Goal: Task Accomplishment & Management: Manage account settings

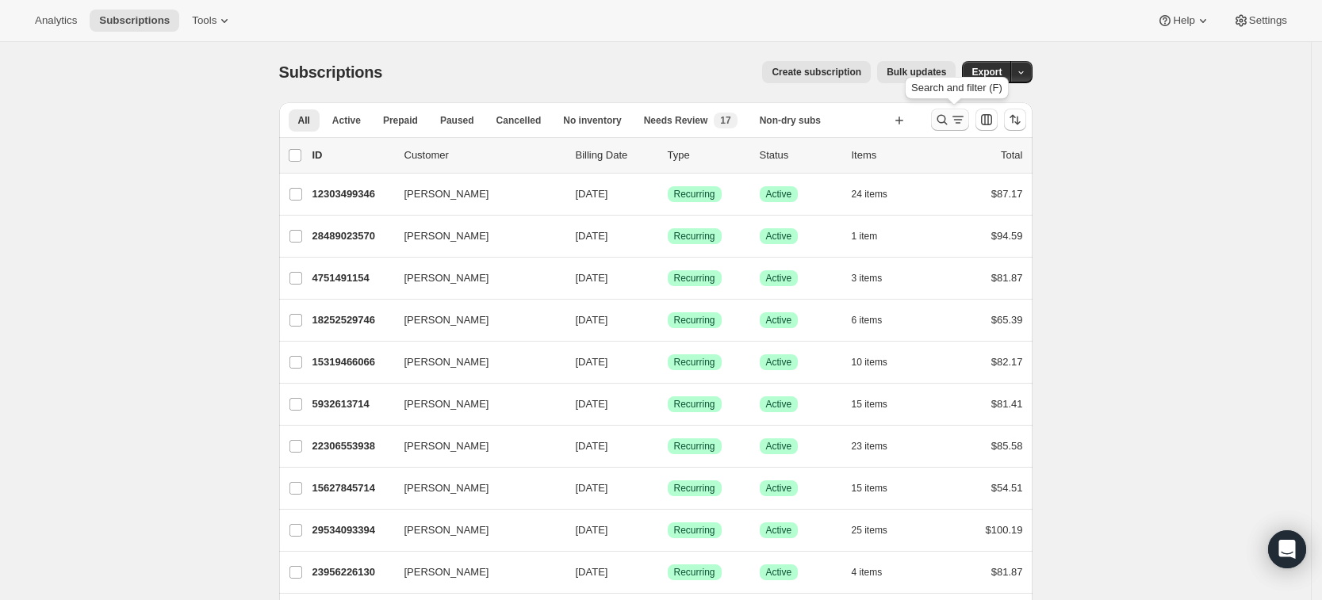
click at [948, 124] on icon "Search and filter results" at bounding box center [942, 120] width 16 height 16
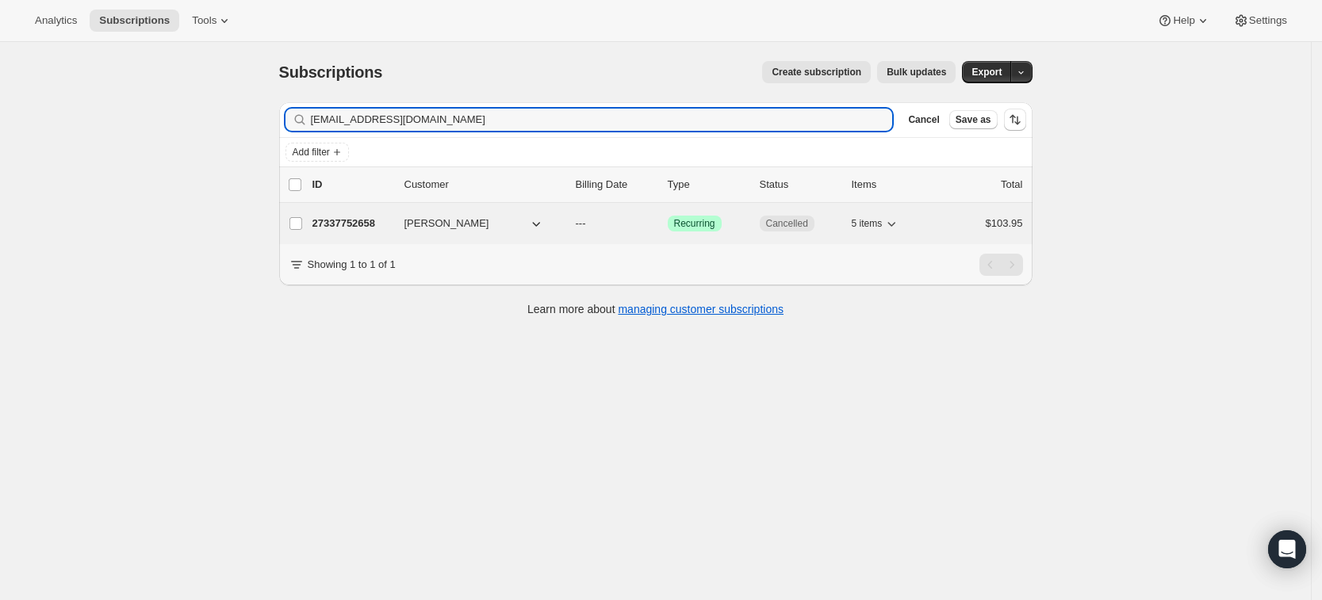
type input "martisander@proton.me"
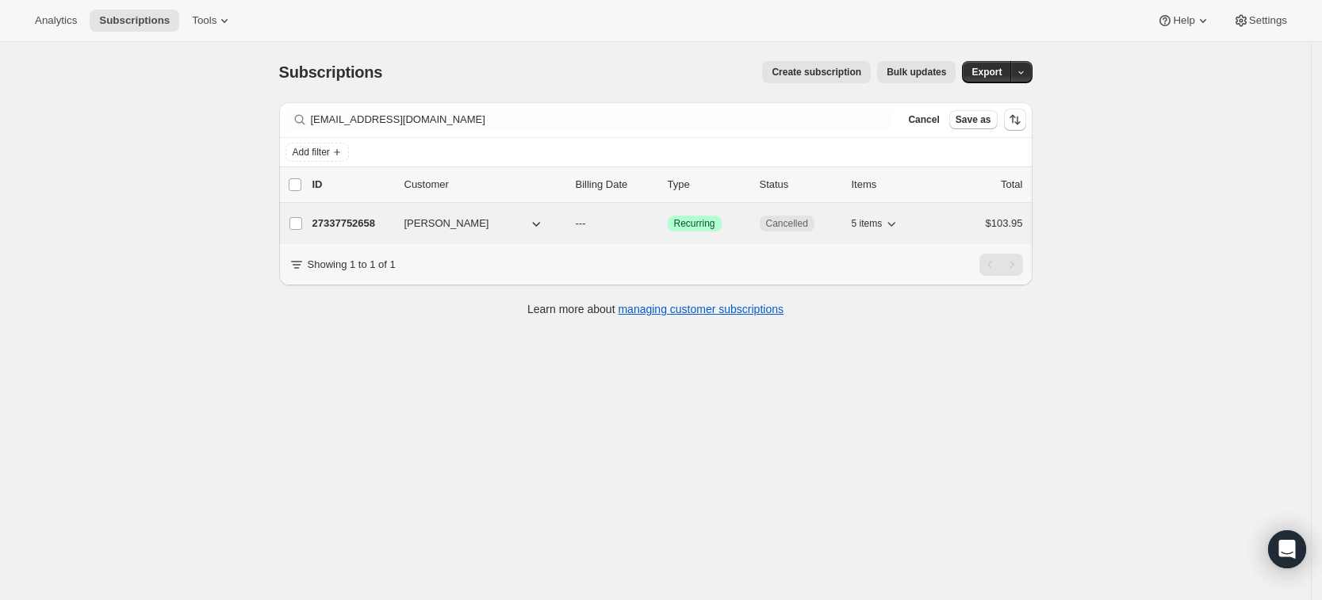
drag, startPoint x: 477, startPoint y: 222, endPoint x: 407, endPoint y: 219, distance: 70.6
click at [407, 219] on div "27337752658 Marti Sander --- Success Recurring Cancelled 5 items $103.95" at bounding box center [667, 224] width 710 height 22
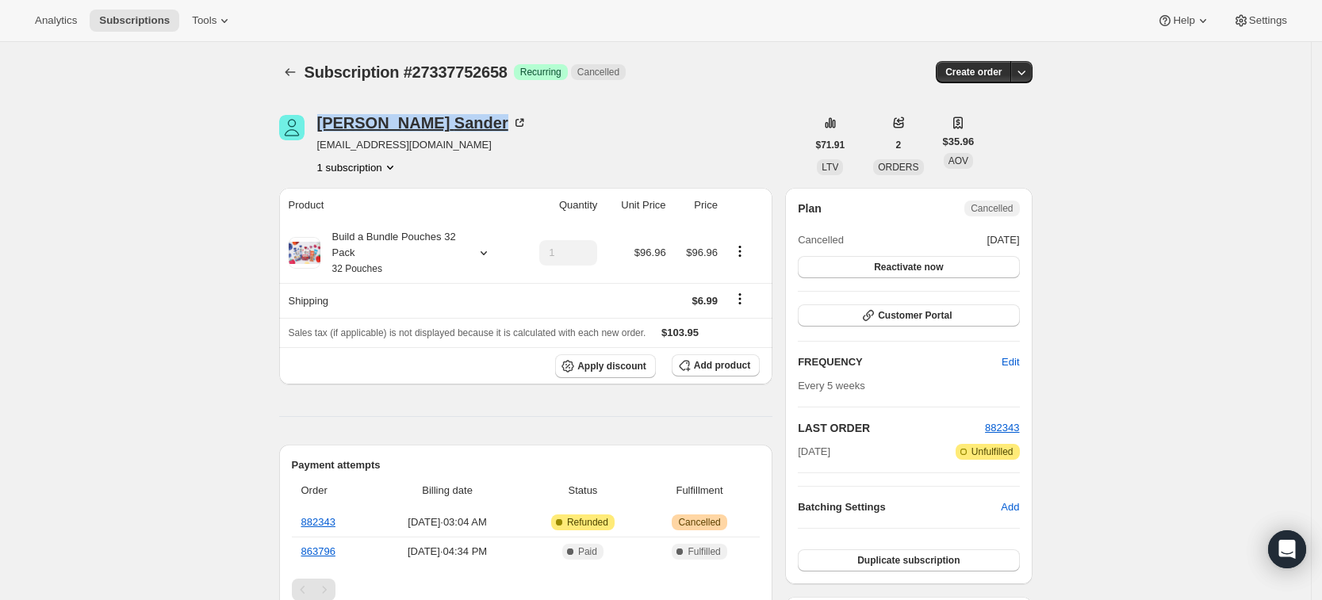
drag, startPoint x: 420, startPoint y: 127, endPoint x: 327, endPoint y: 129, distance: 92.8
click at [327, 129] on div "Marti Sander" at bounding box center [422, 123] width 210 height 16
click at [289, 68] on icon "Subscriptions" at bounding box center [290, 72] width 16 height 16
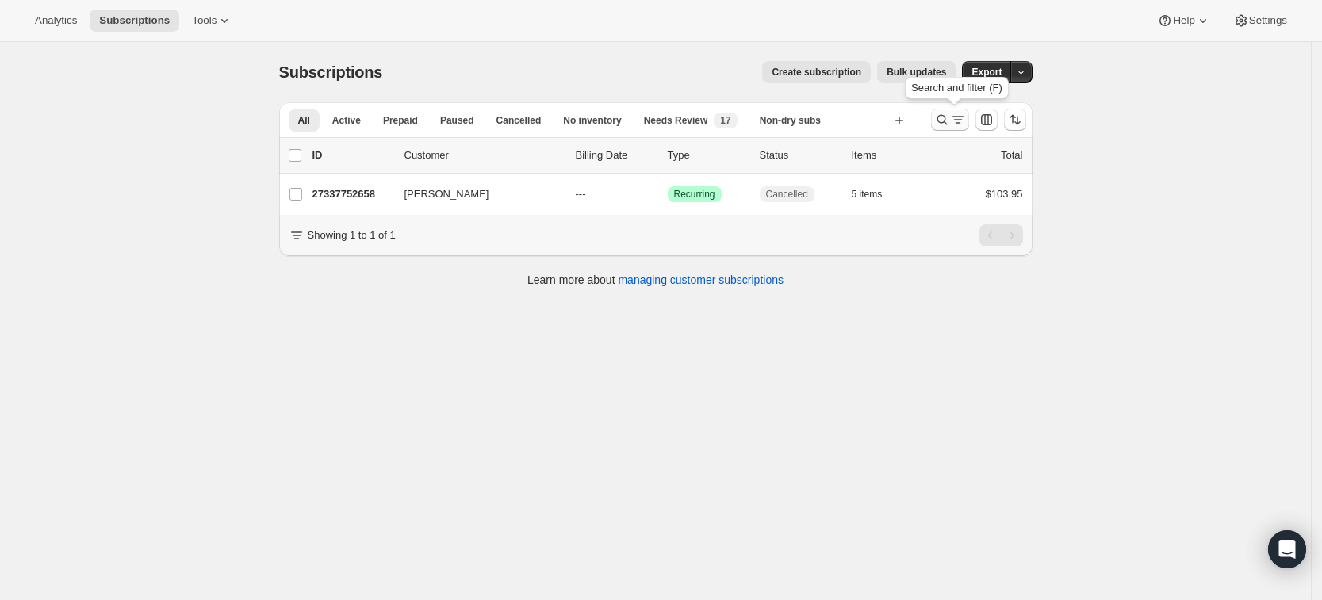
click at [948, 118] on icon "Search and filter results" at bounding box center [942, 120] width 16 height 16
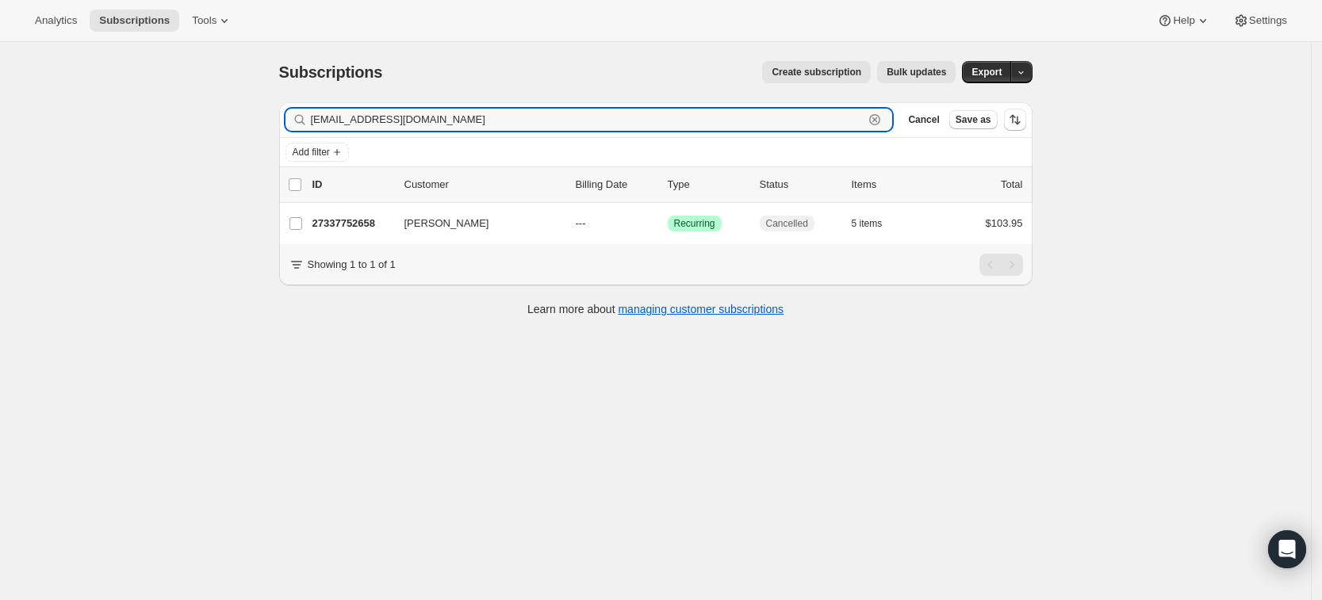
click at [883, 122] on icon "button" at bounding box center [875, 120] width 16 height 16
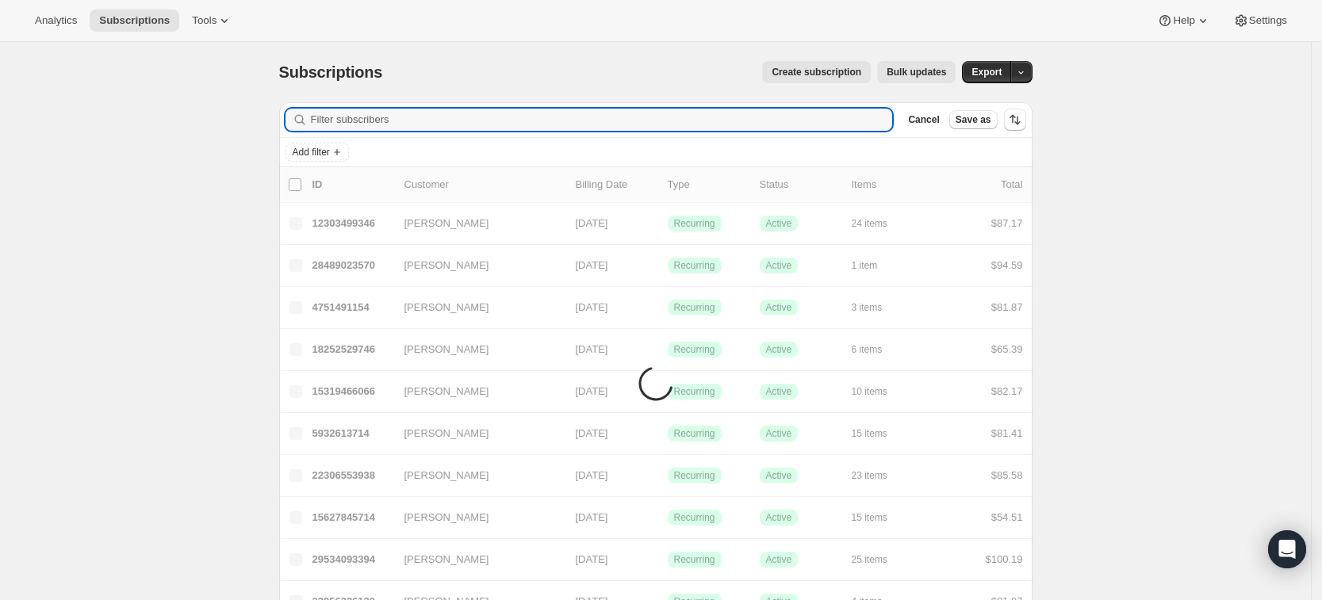
paste input "martisander@proton.me"
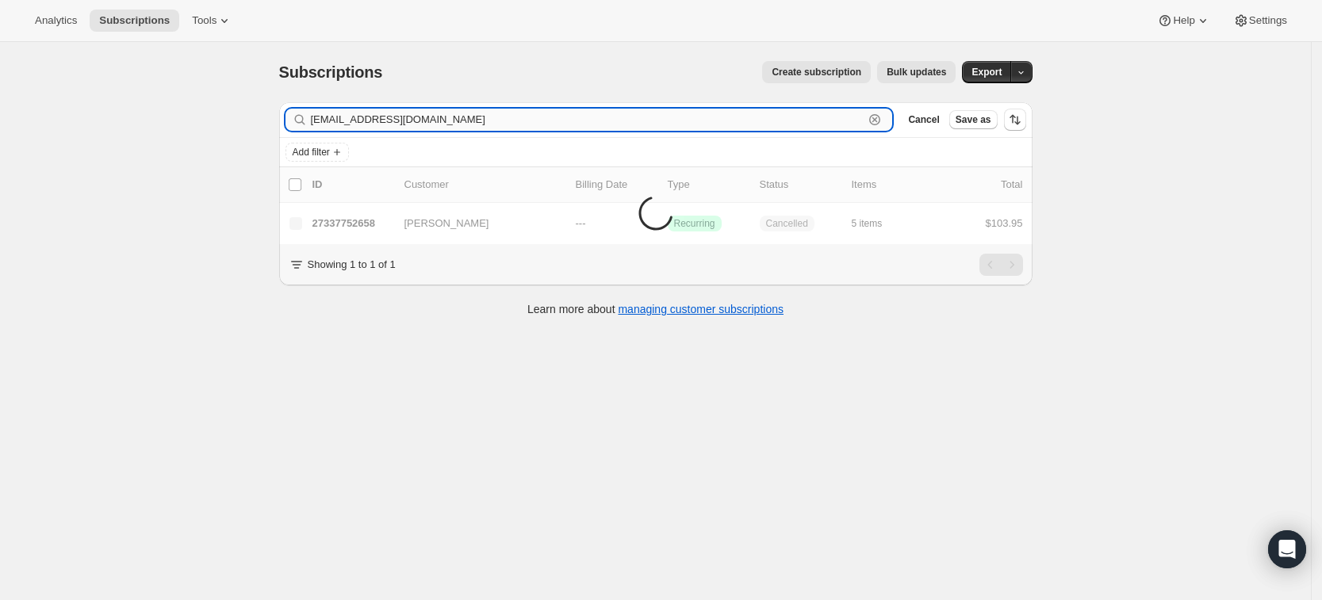
drag, startPoint x: 372, startPoint y: 117, endPoint x: 485, endPoint y: 116, distance: 112.6
click at [485, 116] on input "martisander@proton.me" at bounding box center [587, 120] width 553 height 22
click at [342, 119] on input "martisander" at bounding box center [587, 120] width 553 height 22
type input "marti sander"
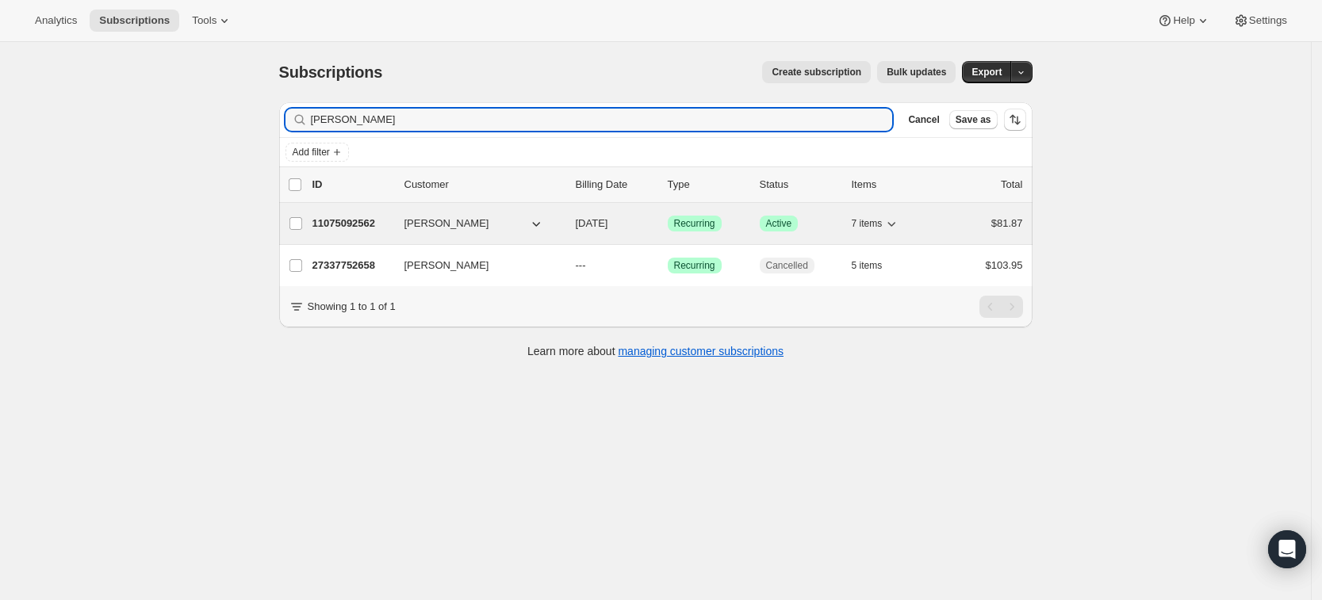
click at [335, 221] on p "11075092562" at bounding box center [351, 224] width 79 height 16
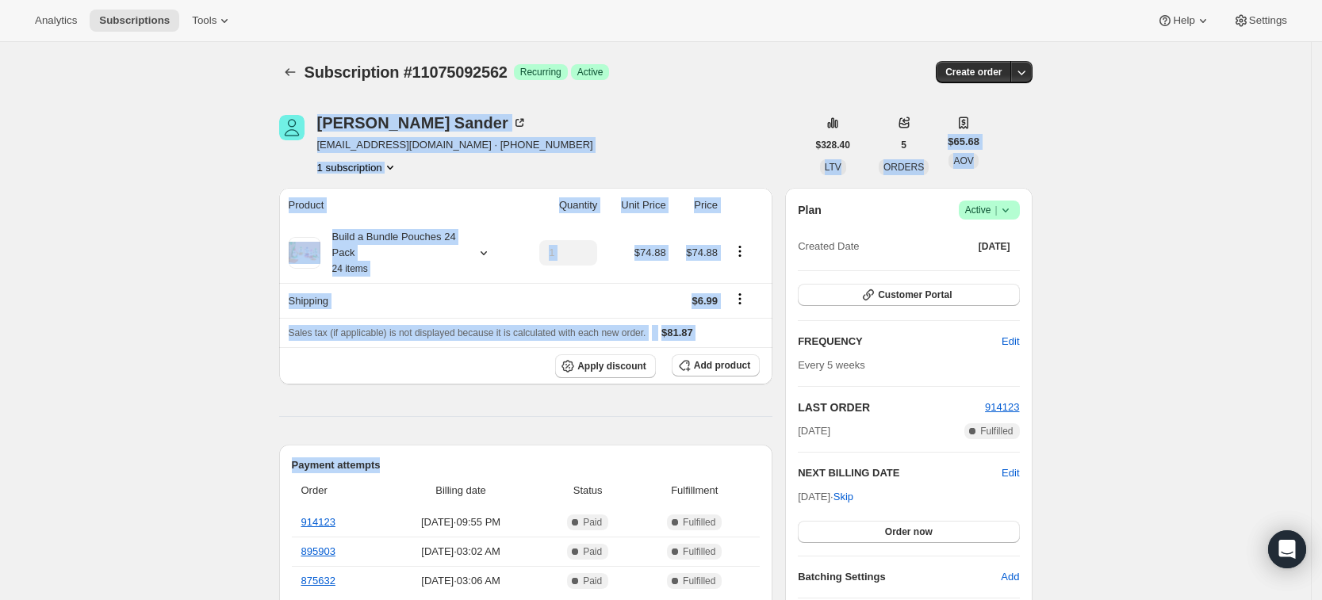
drag, startPoint x: 440, startPoint y: 423, endPoint x: 79, endPoint y: 109, distance: 478.9
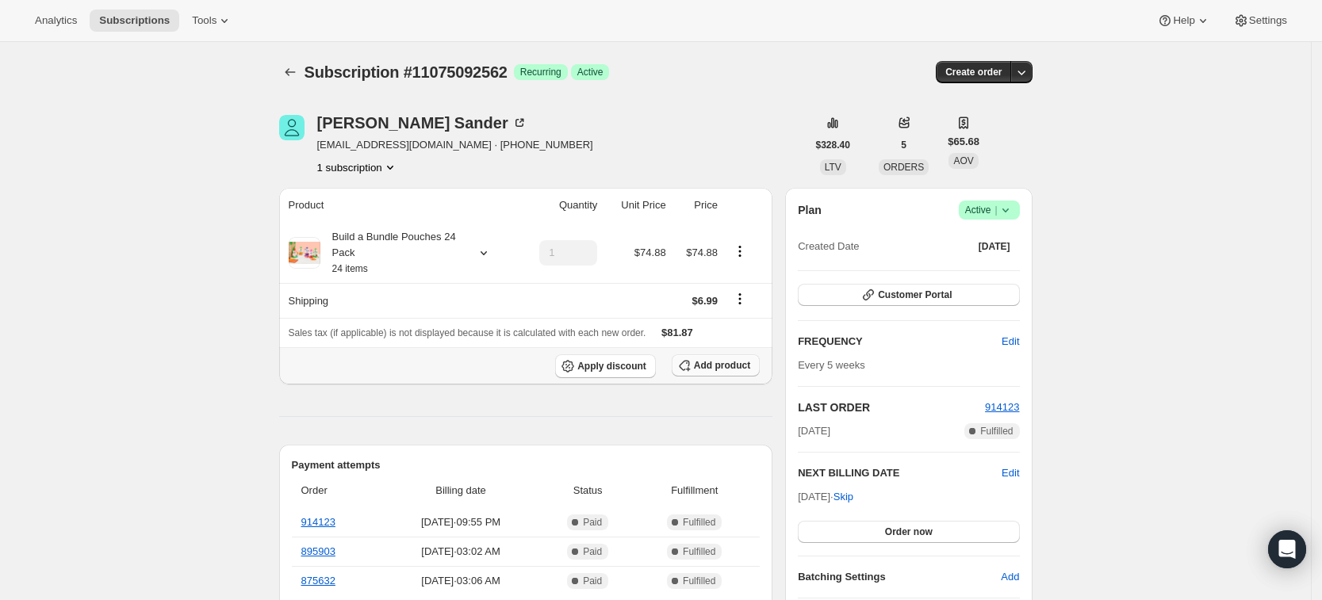
click at [717, 364] on span "Add product" at bounding box center [722, 365] width 56 height 13
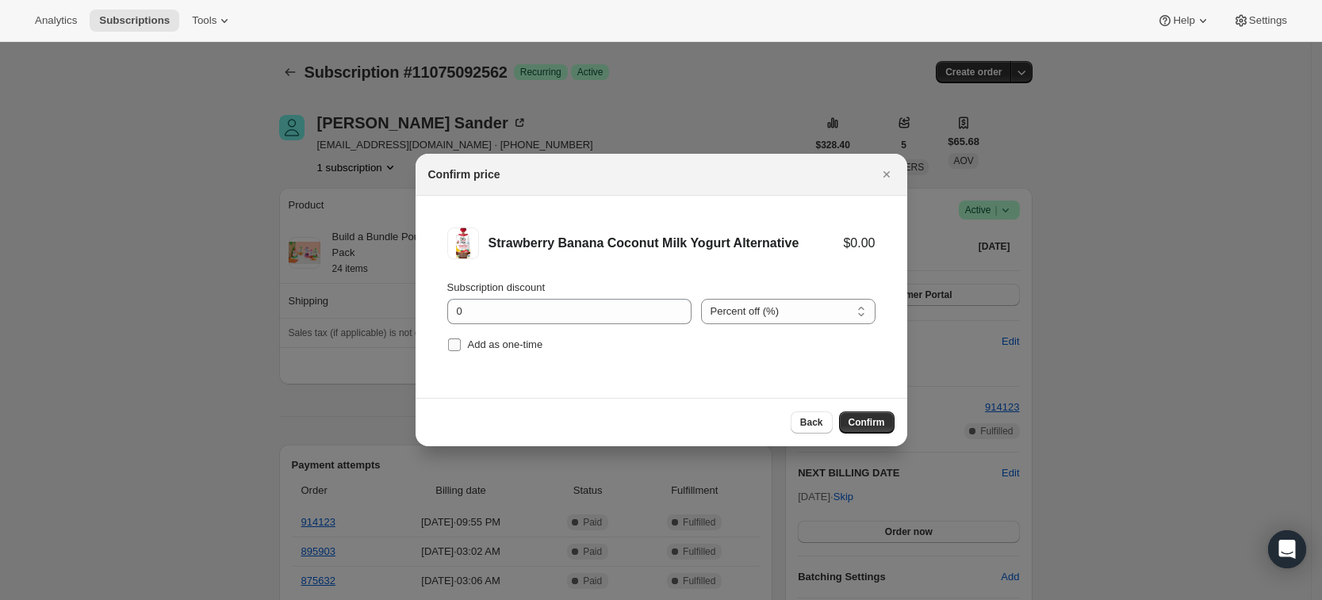
click at [496, 354] on label "Add as one-time" at bounding box center [495, 345] width 96 height 22
click at [461, 351] on input "Add as one-time" at bounding box center [454, 345] width 13 height 13
checkbox input "true"
click at [860, 422] on span "Confirm" at bounding box center [866, 422] width 36 height 13
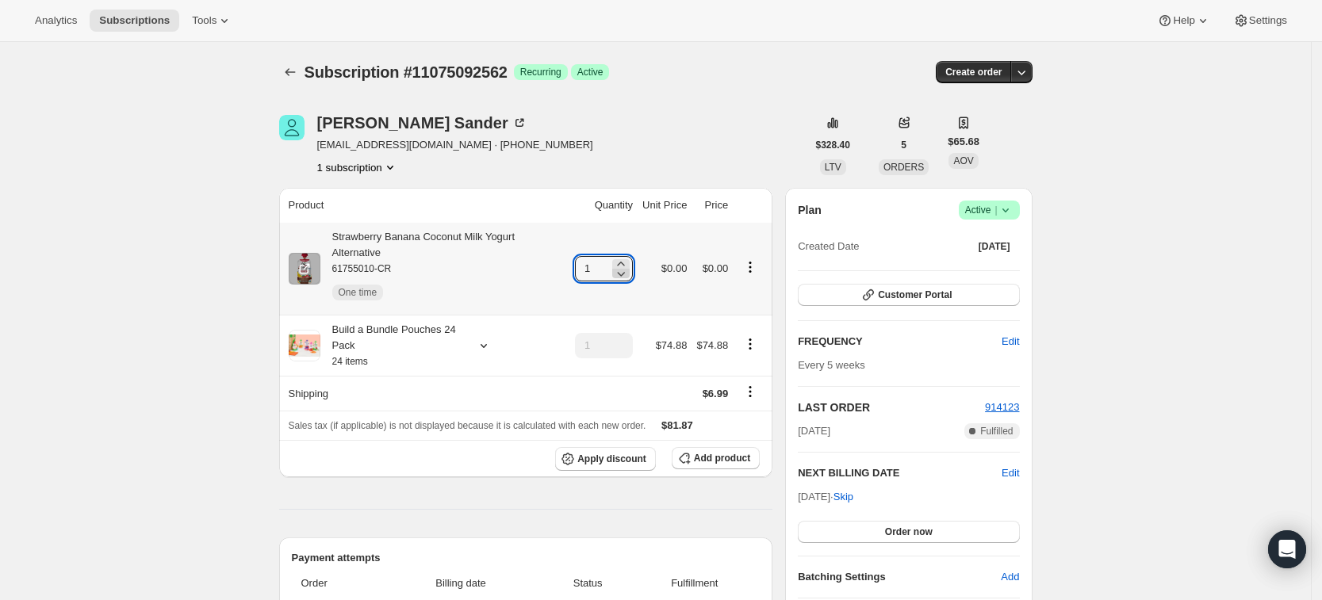
click at [629, 266] on icon at bounding box center [621, 274] width 16 height 16
click at [629, 256] on icon at bounding box center [621, 264] width 16 height 16
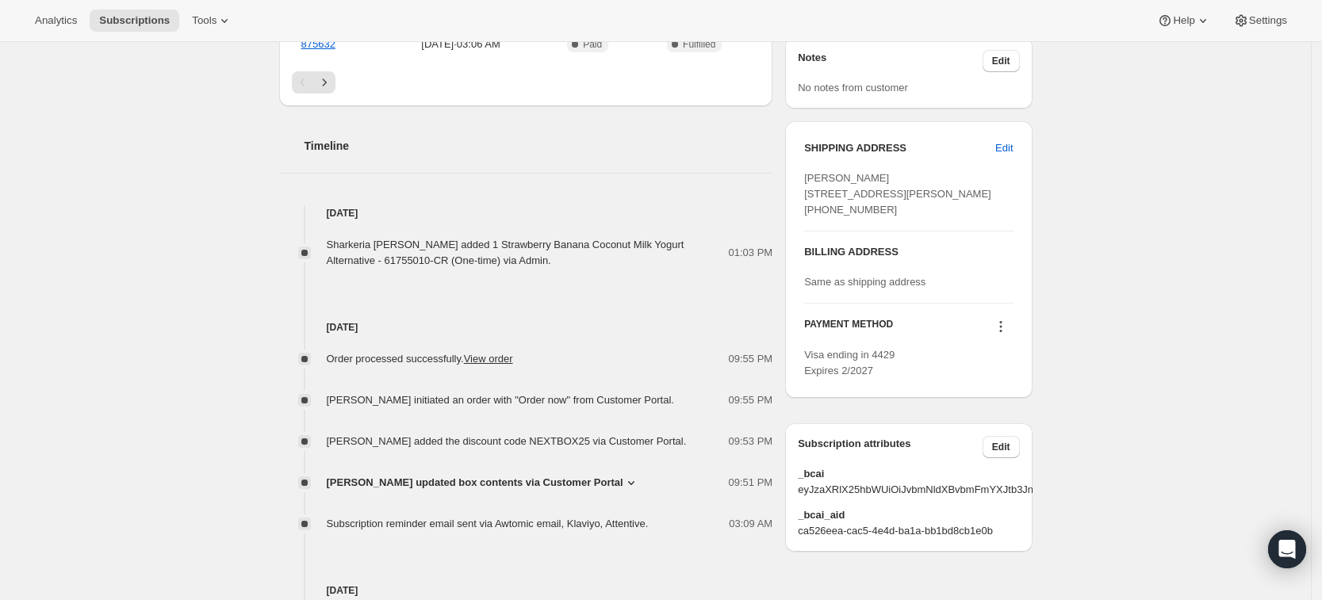
scroll to position [630, 0]
click at [489, 474] on span "Marti Sander updated box contents via Customer Portal" at bounding box center [475, 482] width 297 height 16
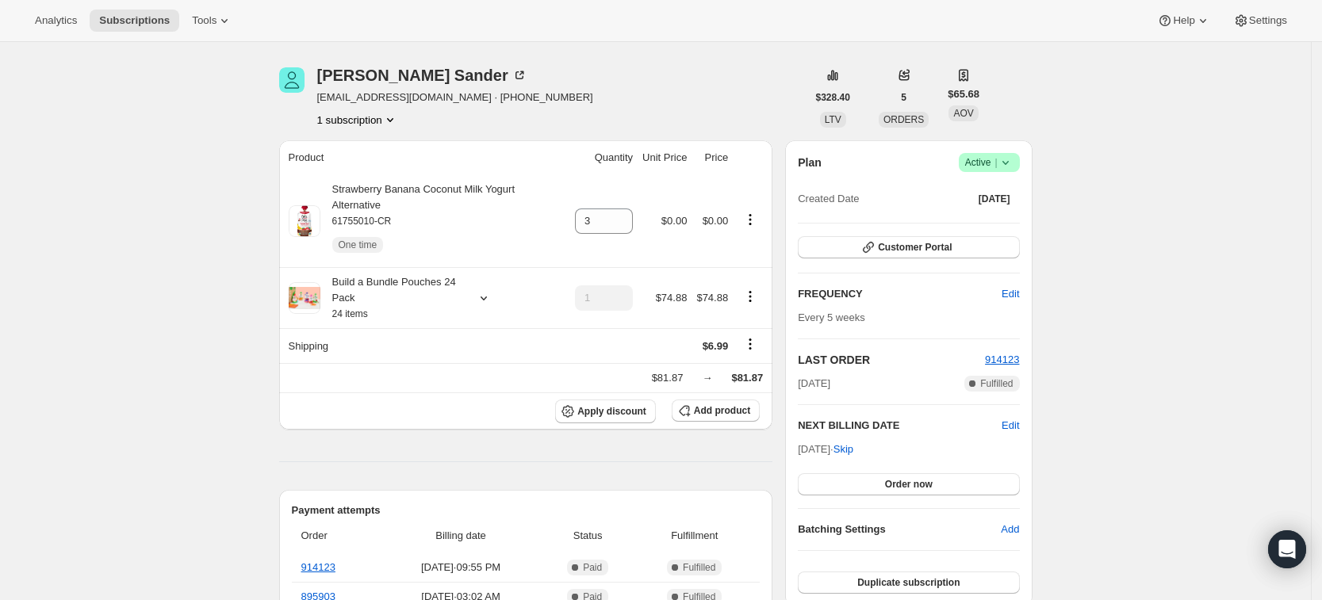
scroll to position [46, 0]
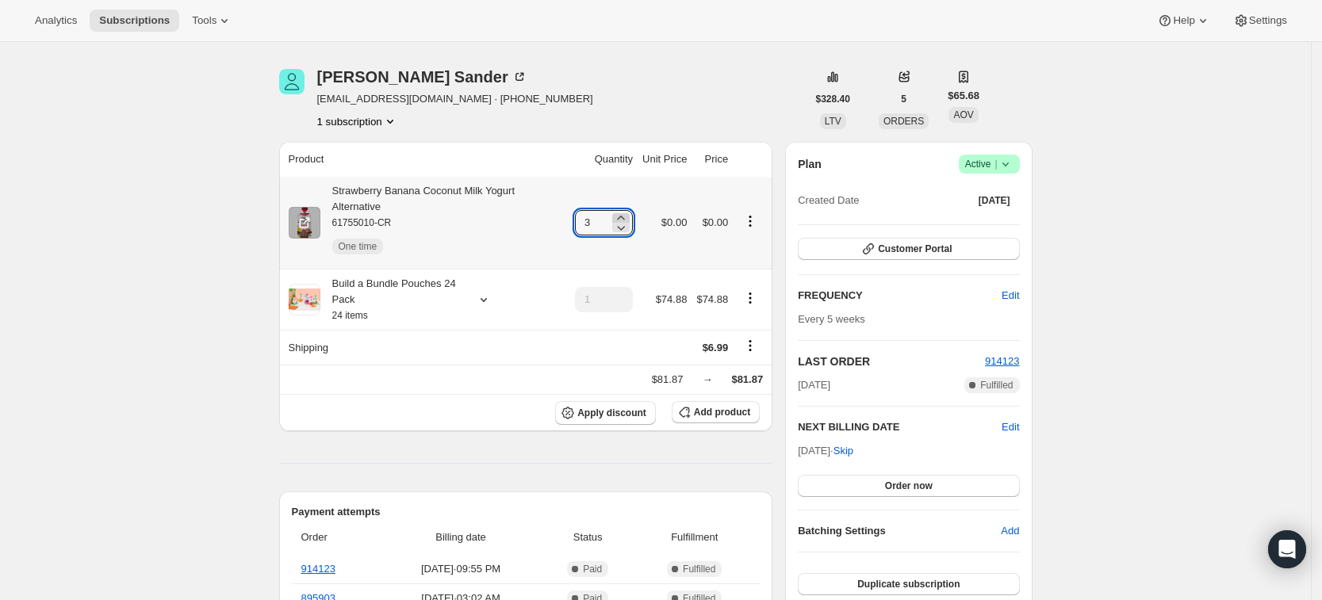
click at [629, 210] on icon at bounding box center [621, 218] width 16 height 16
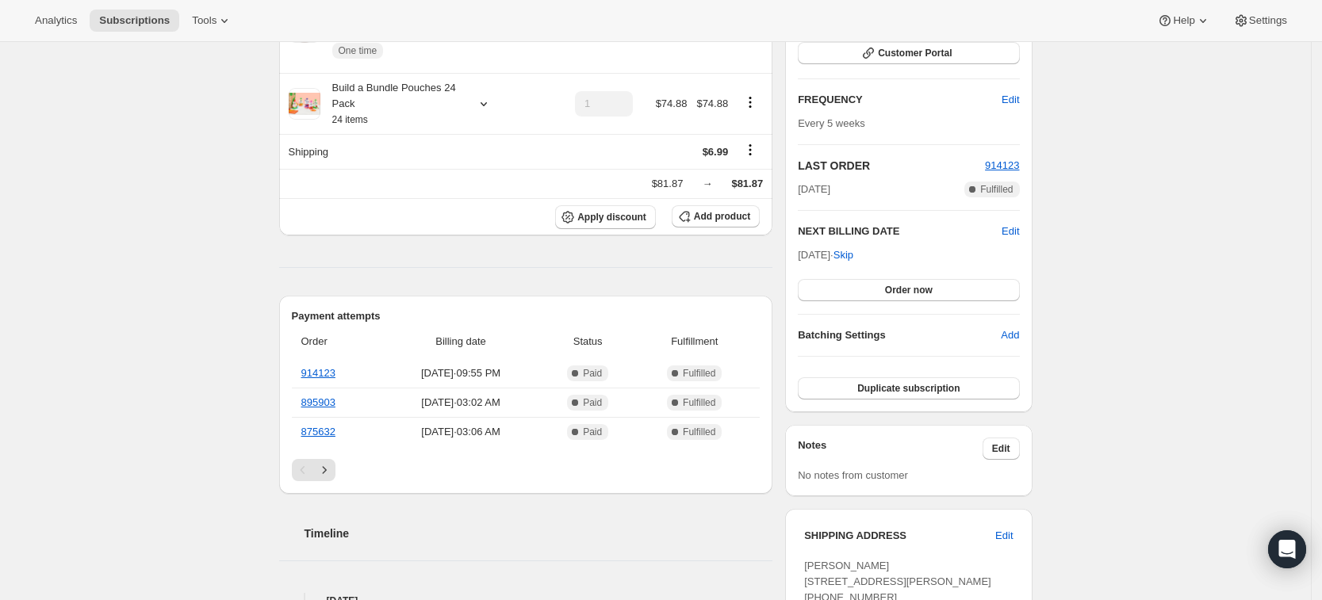
scroll to position [0, 0]
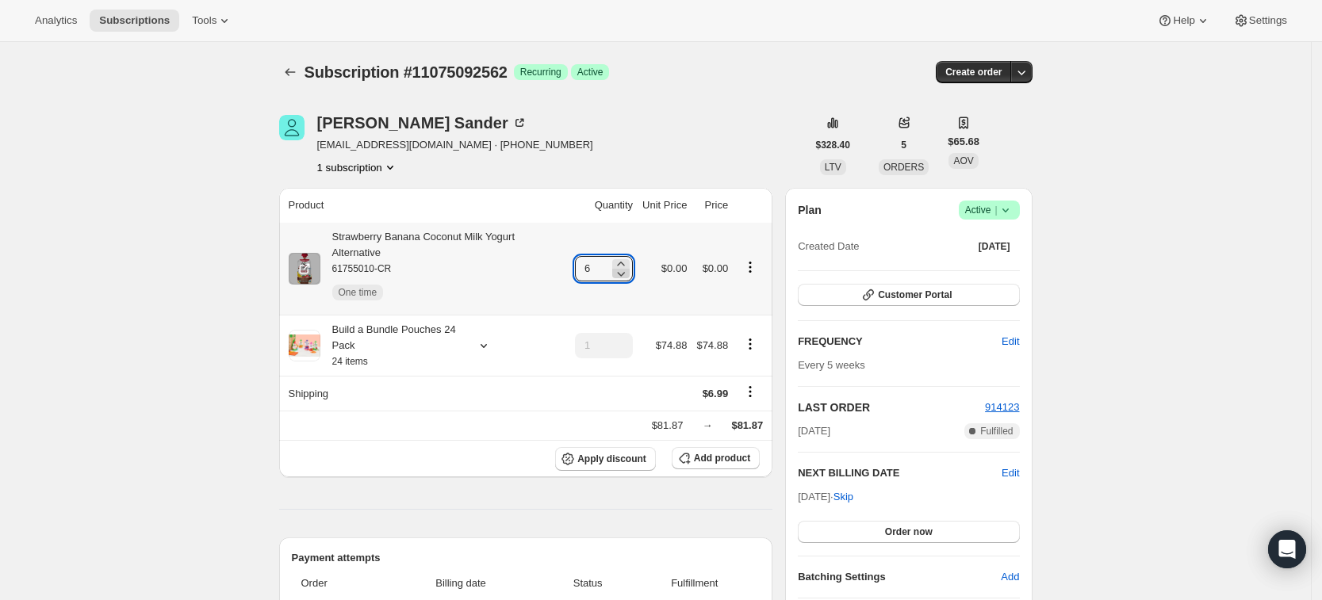
click at [626, 270] on icon at bounding box center [621, 274] width 16 height 16
click at [629, 256] on icon at bounding box center [621, 264] width 16 height 16
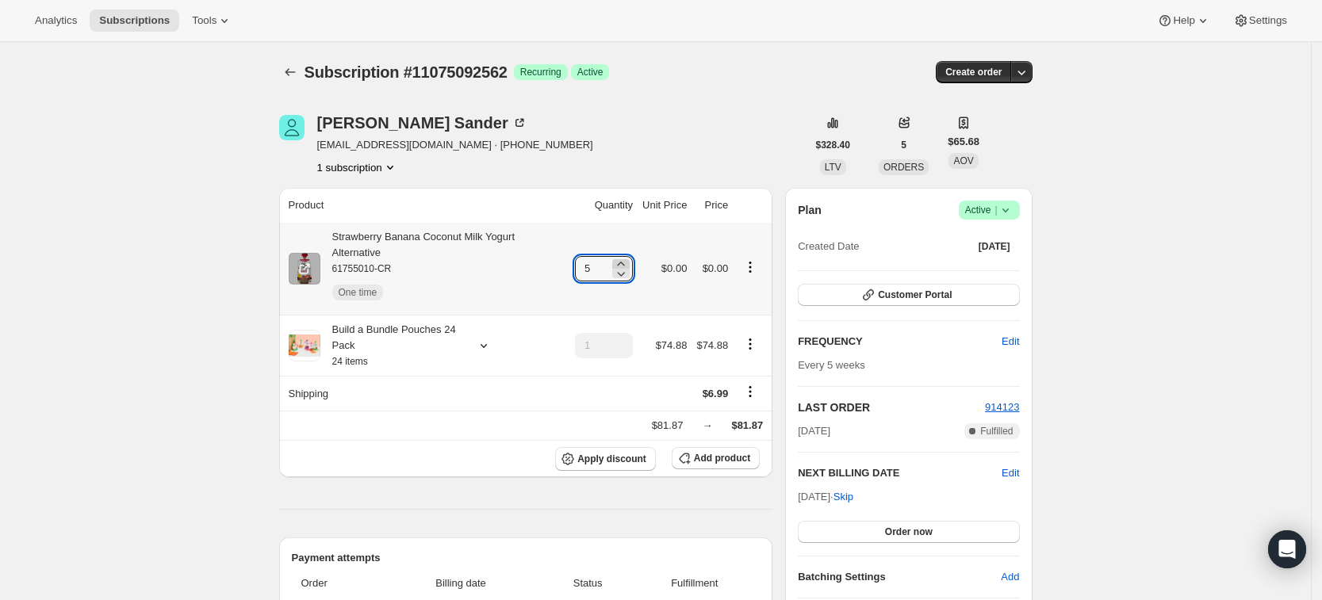
click at [629, 256] on icon at bounding box center [621, 264] width 16 height 16
click at [753, 262] on icon "Product actions" at bounding box center [750, 267] width 16 height 16
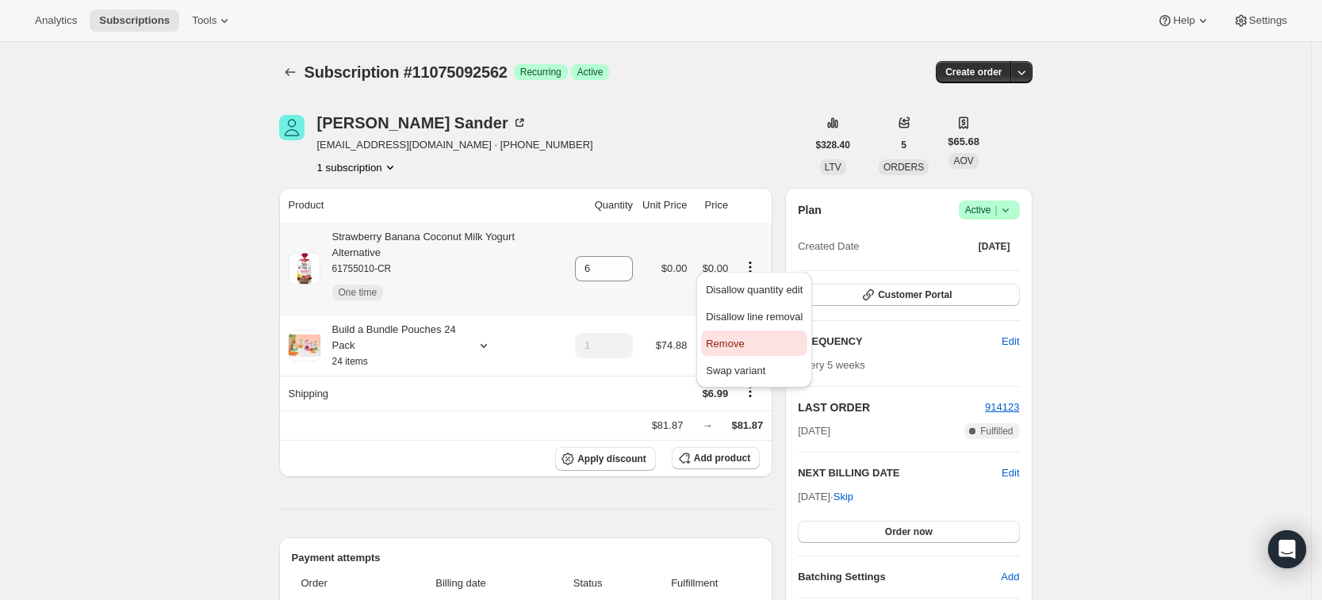
click at [727, 349] on span "Remove" at bounding box center [725, 344] width 38 height 12
click at [733, 24] on div "Analytics Subscriptions Tools Help Settings" at bounding box center [661, 21] width 1322 height 42
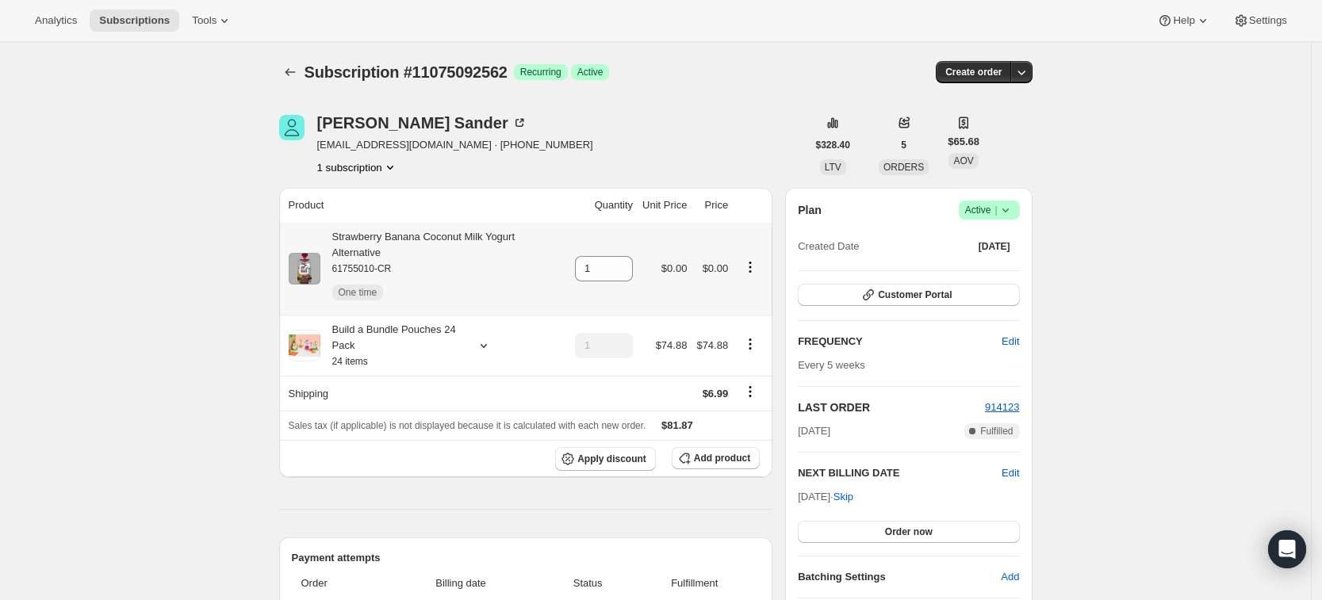
click at [749, 259] on icon "Product actions" at bounding box center [750, 267] width 16 height 16
click at [739, 344] on span "Remove" at bounding box center [725, 344] width 38 height 12
type input "0"
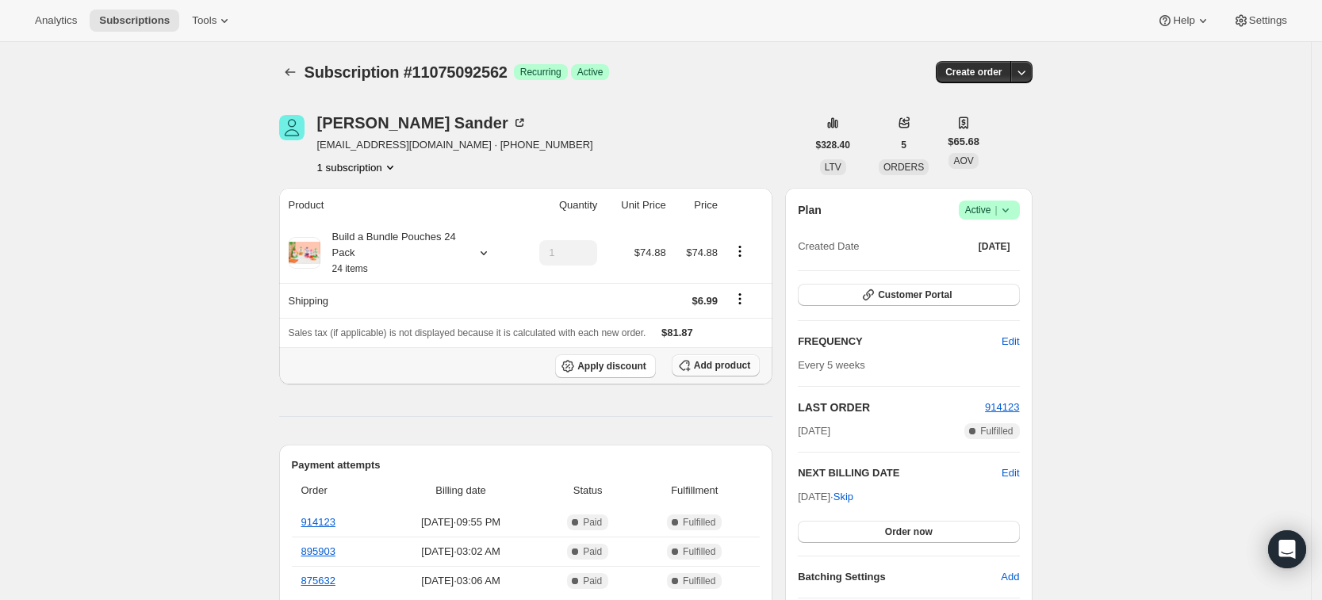
click at [711, 368] on span "Add product" at bounding box center [722, 365] width 56 height 13
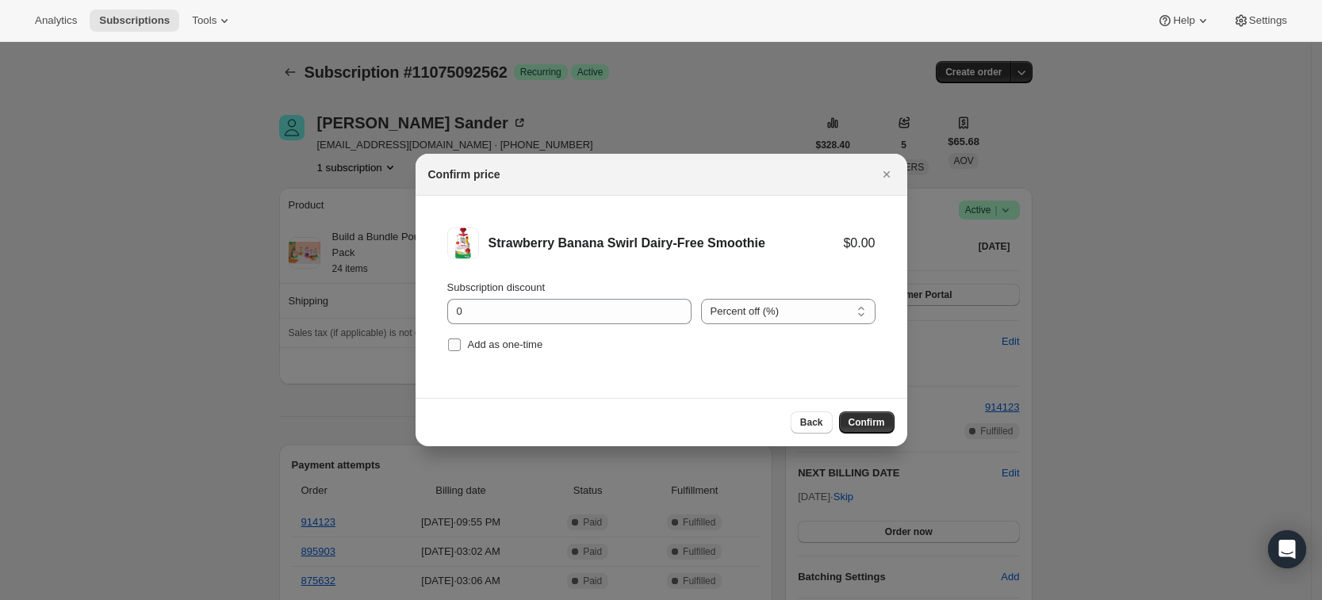
click at [450, 347] on input "Add as one-time" at bounding box center [454, 345] width 13 height 13
checkbox input "true"
click at [892, 427] on button "Confirm" at bounding box center [867, 423] width 56 height 22
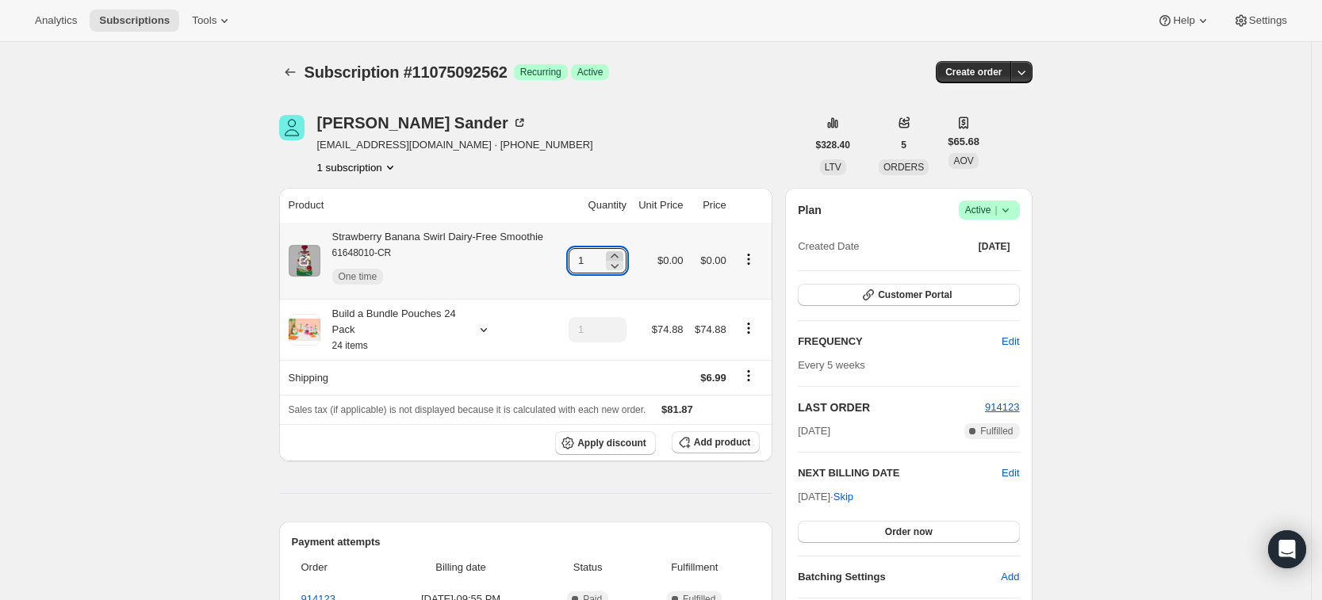
click at [622, 255] on icon at bounding box center [615, 256] width 16 height 16
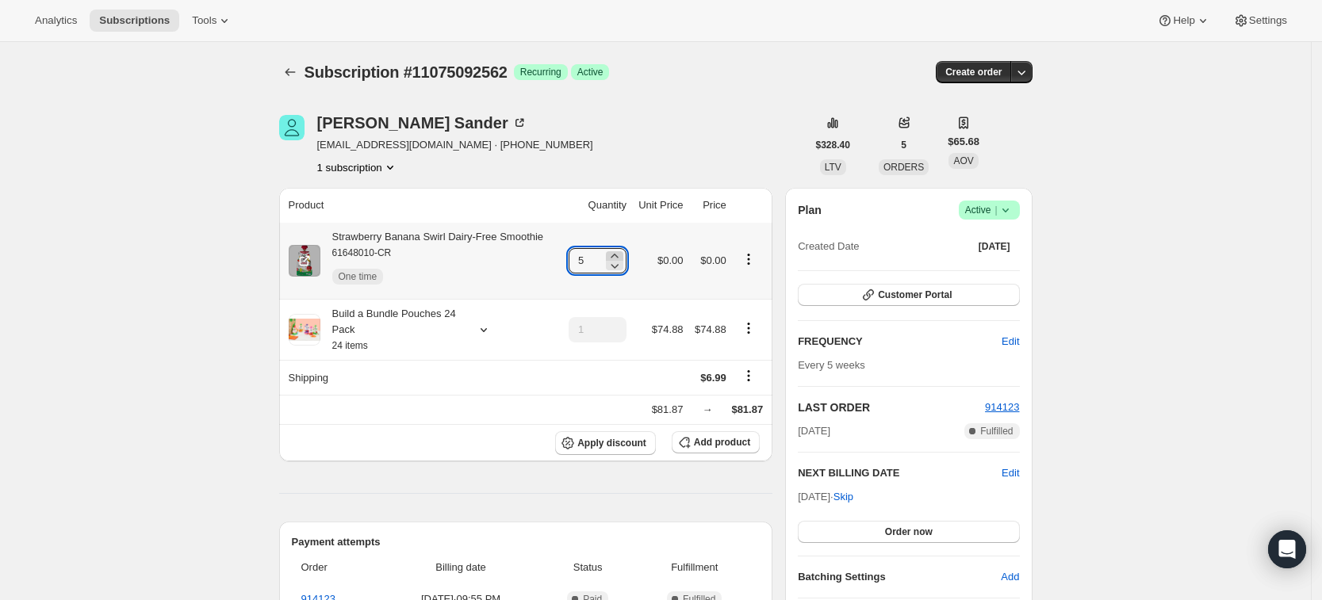
type input "6"
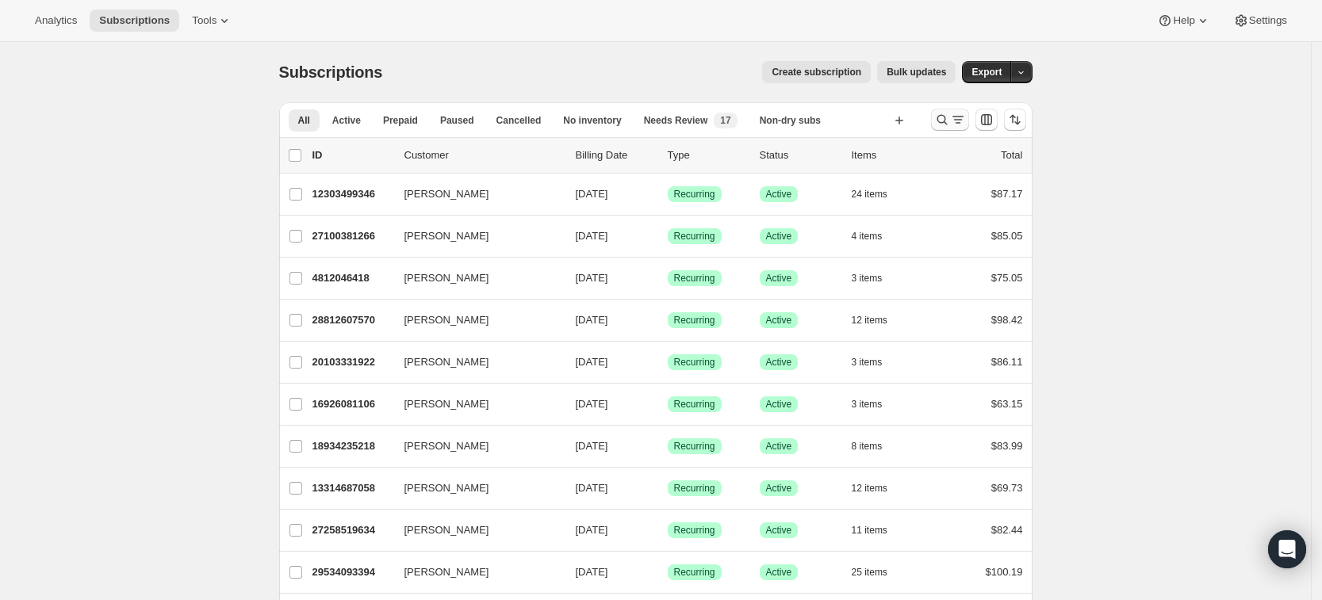
click at [944, 116] on icon "Search and filter results" at bounding box center [941, 120] width 10 height 10
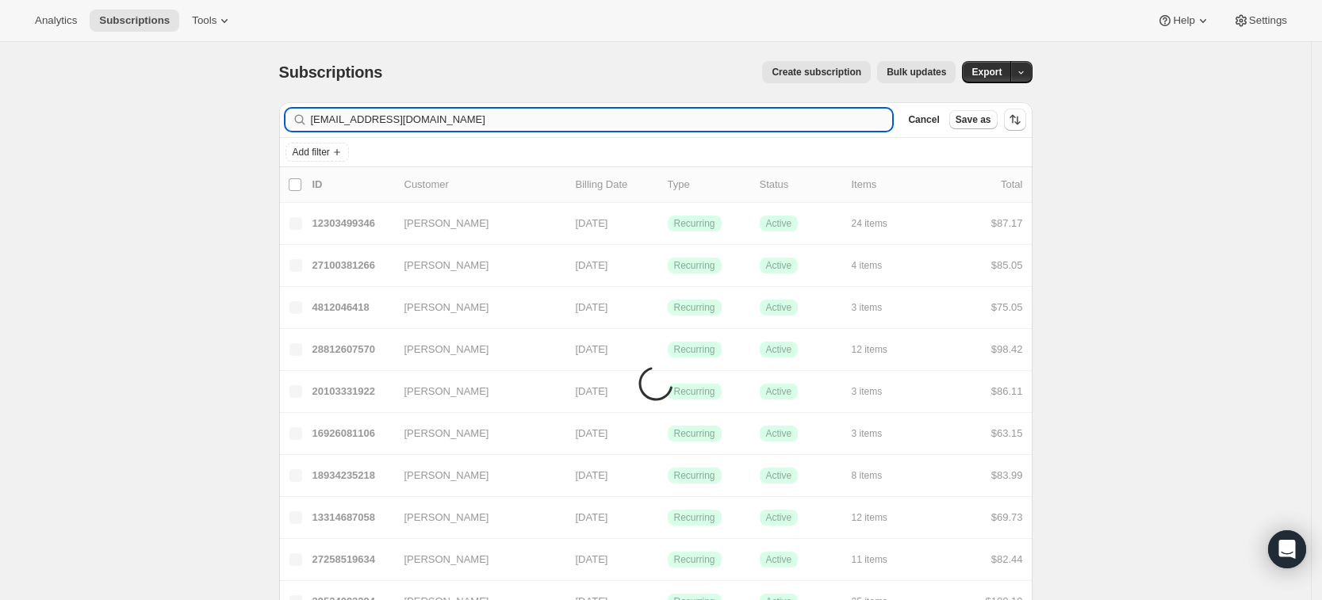
type input "[EMAIL_ADDRESS][DOMAIN_NAME]"
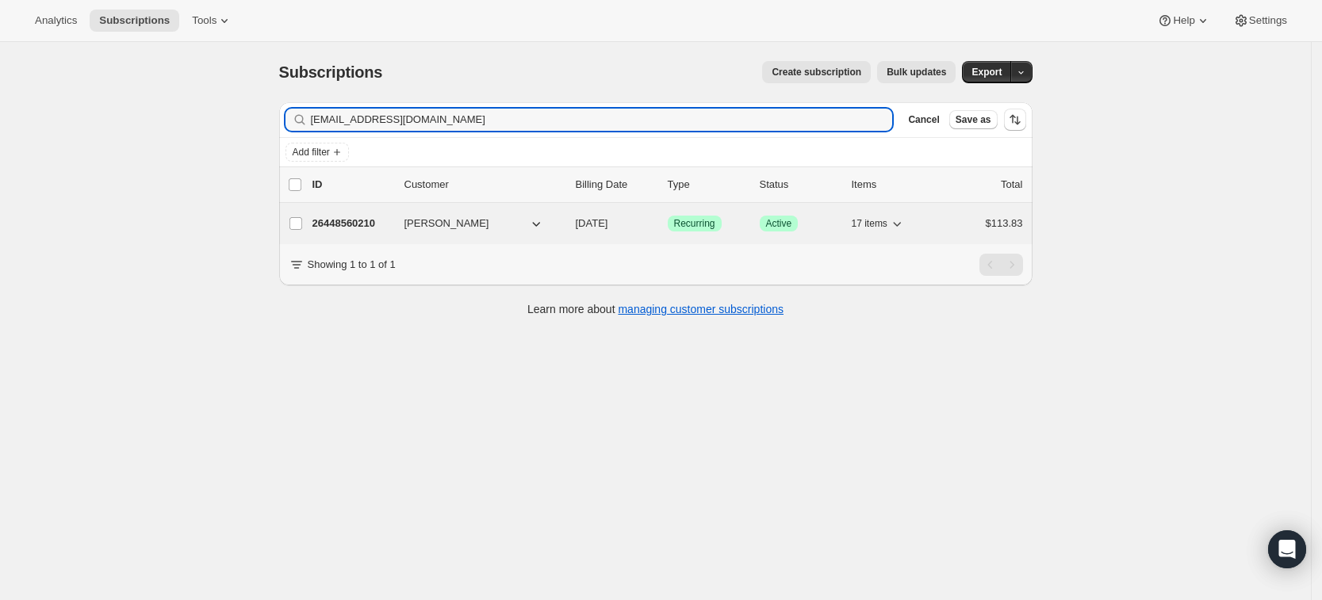
click at [355, 224] on p "26448560210" at bounding box center [351, 224] width 79 height 16
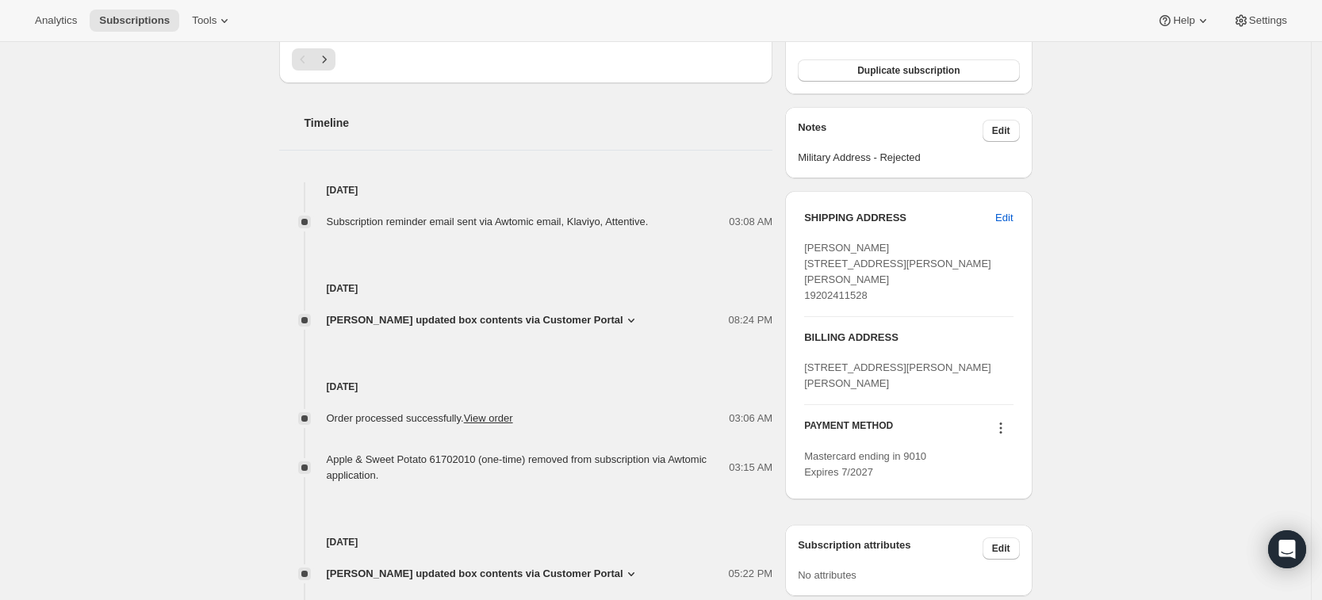
scroll to position [561, 0]
click at [421, 320] on span "[PERSON_NAME] updated box contents via Customer Portal" at bounding box center [475, 319] width 297 height 16
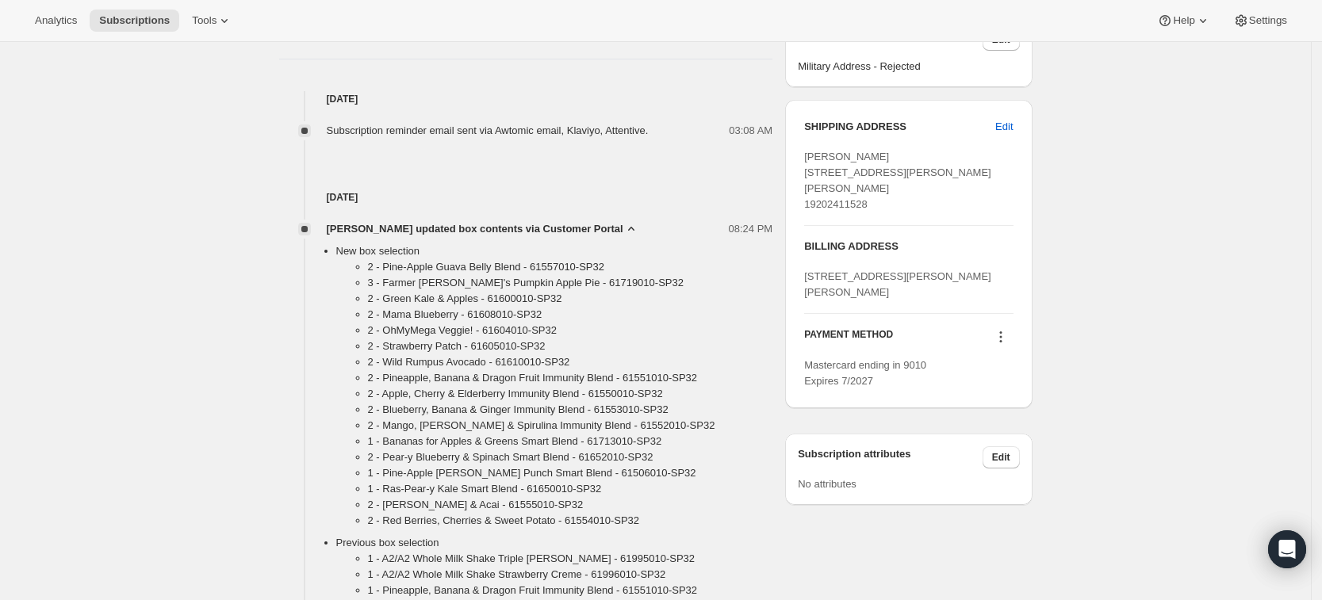
scroll to position [649, 0]
click at [552, 229] on span "[PERSON_NAME] updated box contents via Customer Portal" at bounding box center [475, 231] width 297 height 16
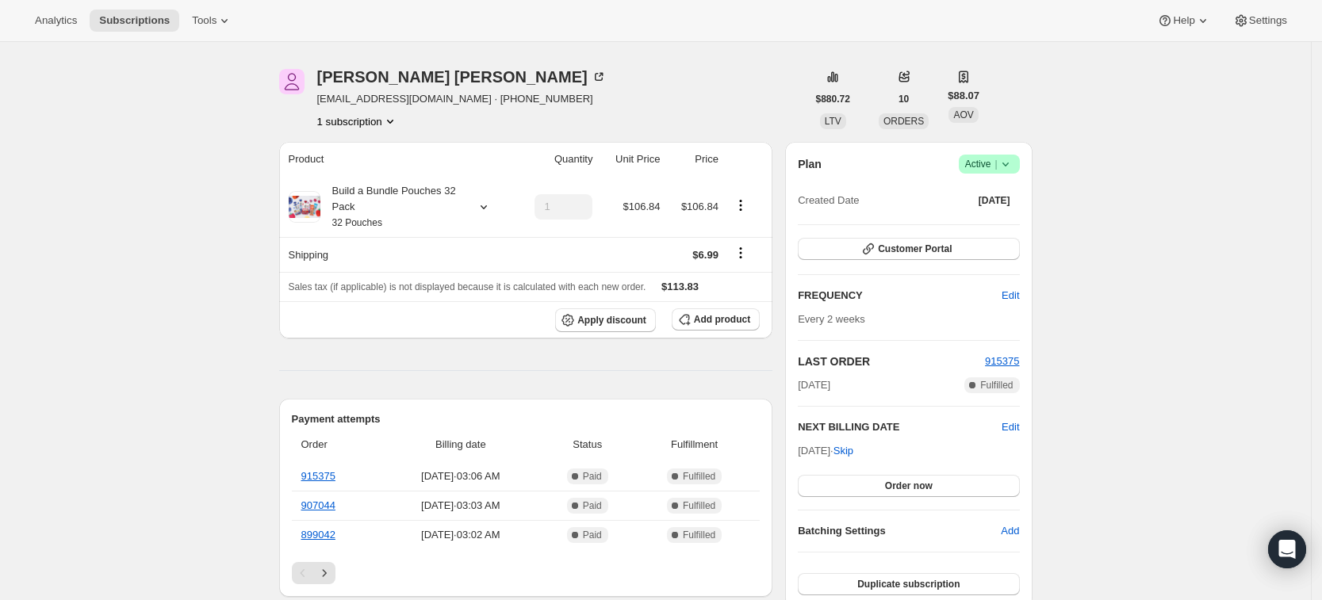
scroll to position [44, 0]
click at [728, 324] on span "Add product" at bounding box center [722, 322] width 56 height 13
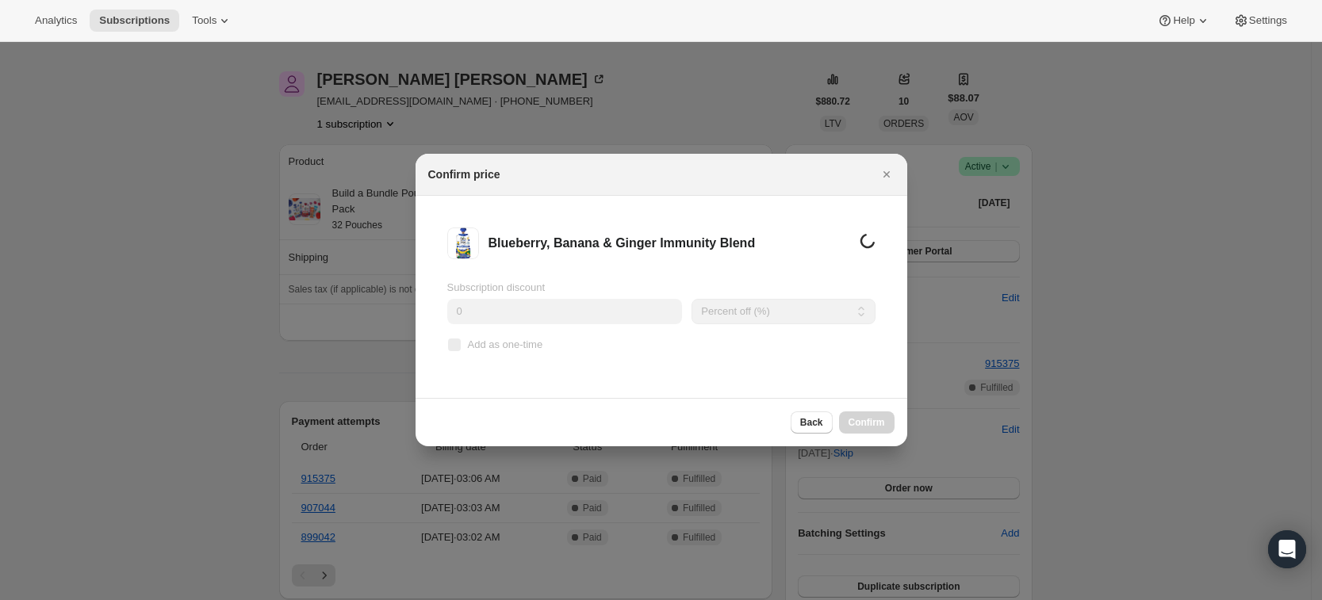
scroll to position [0, 0]
click at [496, 347] on span "Add as one-time" at bounding box center [505, 345] width 75 height 12
click at [461, 347] on input "Add as one-time" at bounding box center [454, 345] width 13 height 13
checkbox input "true"
click at [878, 419] on span "Confirm" at bounding box center [866, 422] width 36 height 13
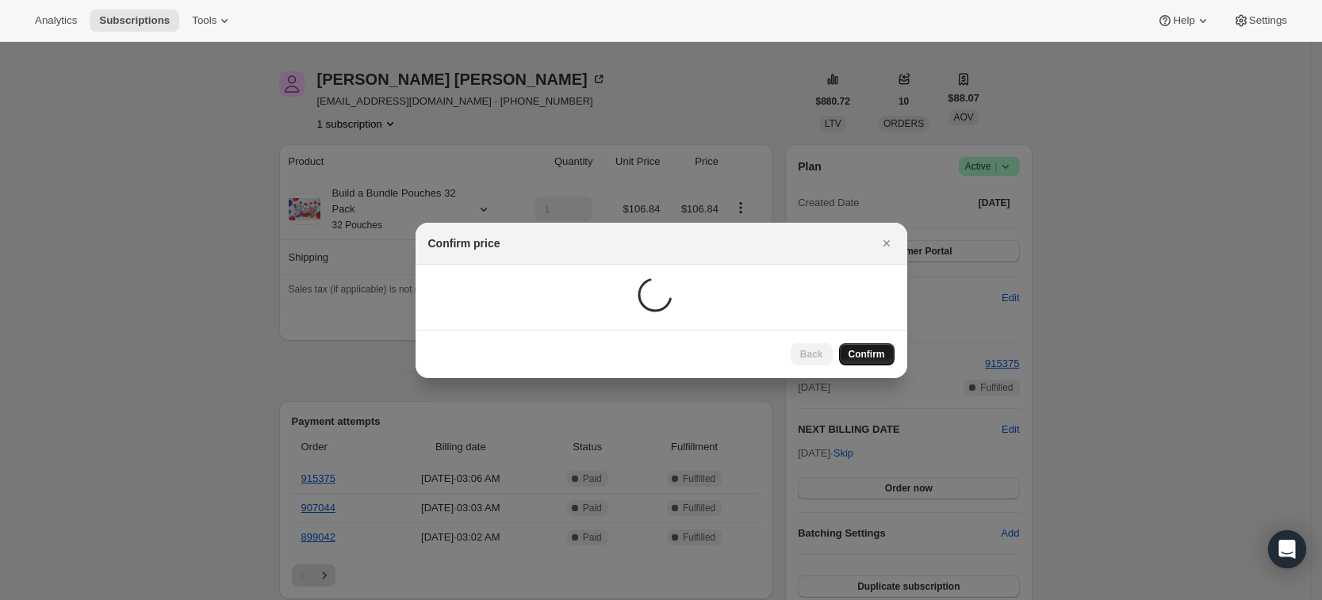
scroll to position [44, 0]
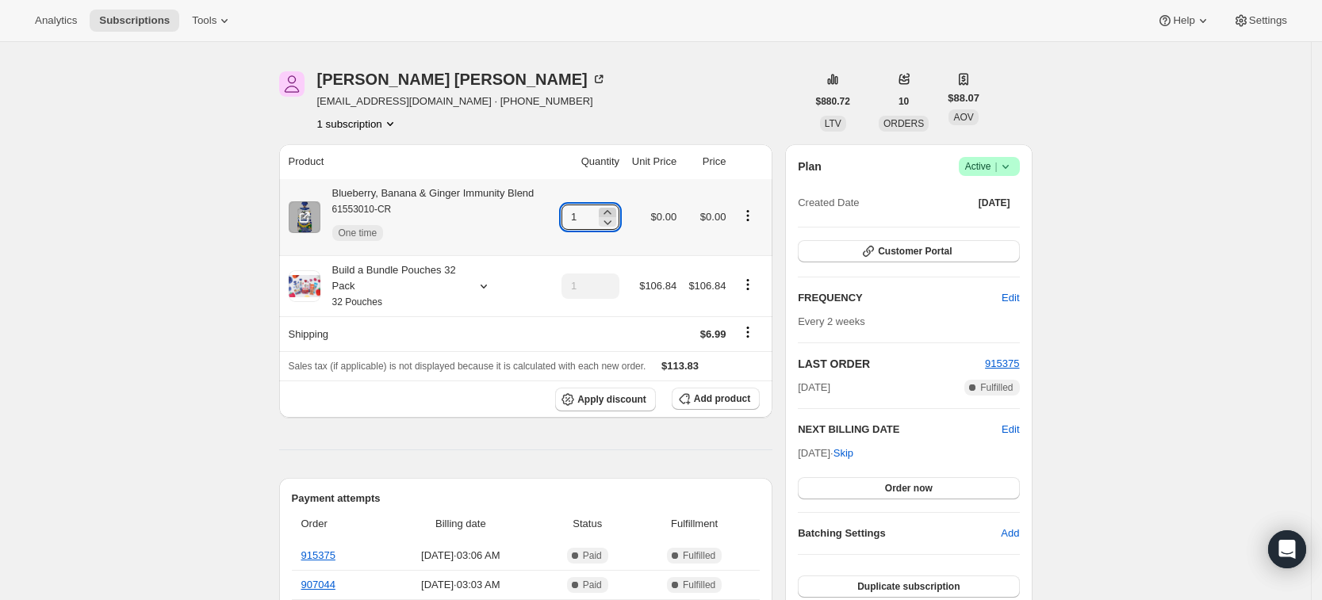
click at [615, 209] on icon at bounding box center [607, 213] width 16 height 16
type input "3"
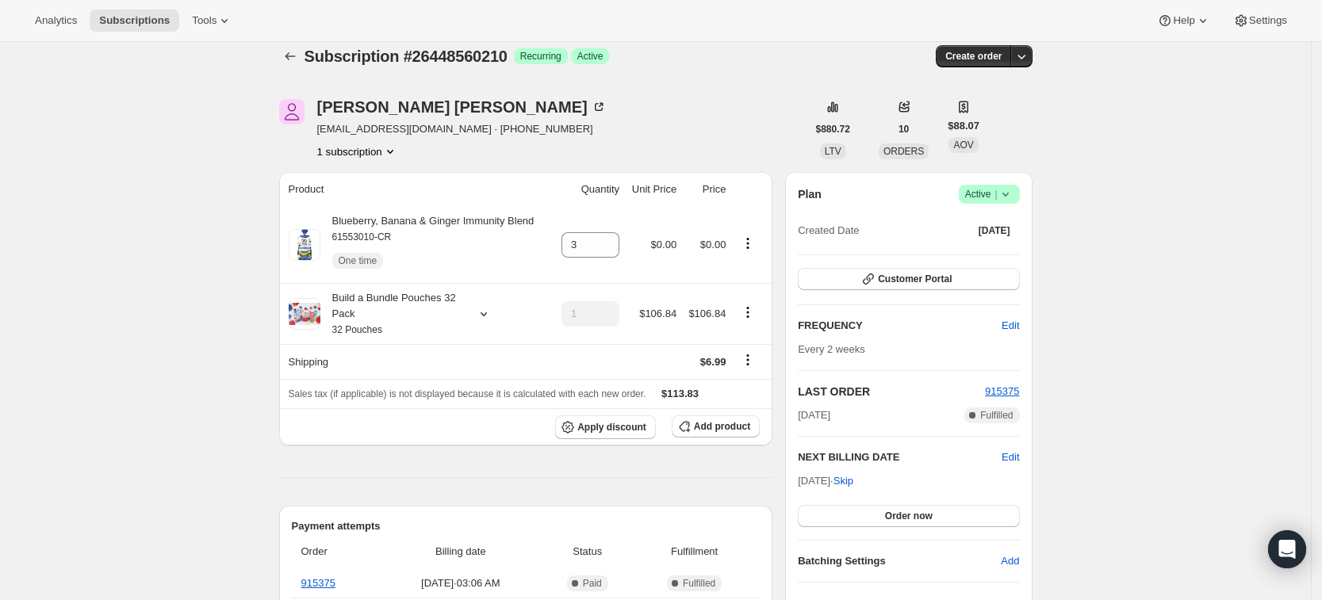
scroll to position [0, 0]
